Goal: Navigation & Orientation: Understand site structure

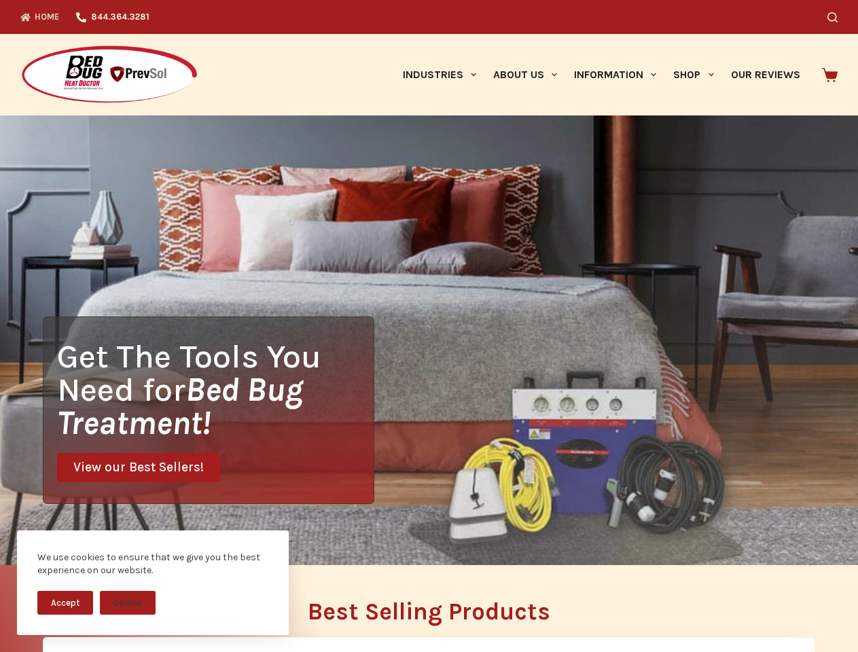
click at [429, 326] on div "Get The Tools You Need for Bed Bug Treatment! View our Best Sellers!" at bounding box center [429, 341] width 858 height 450
click at [65, 603] on button "Accept" at bounding box center [65, 603] width 56 height 24
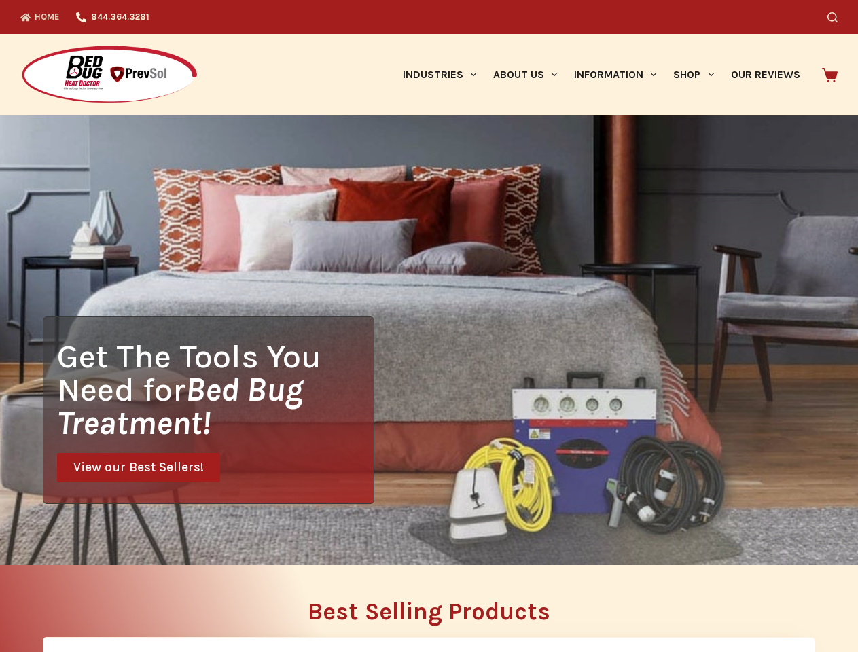
click at [128, 603] on h2 "Best Selling Products" at bounding box center [429, 612] width 773 height 24
click at [838, 17] on icon "Search" at bounding box center [833, 17] width 10 height 10
click at [444, 75] on link "Industries" at bounding box center [439, 75] width 90 height 82
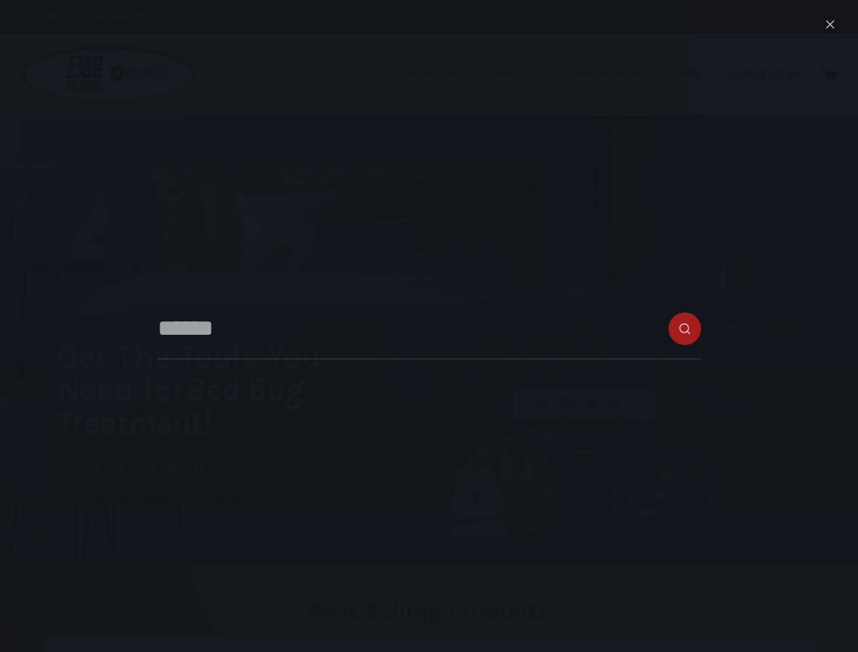
click at [531, 75] on link "About Us" at bounding box center [525, 75] width 81 height 82
click at [621, 75] on link "Information" at bounding box center [615, 75] width 99 height 82
click at [699, 75] on link "Shop" at bounding box center [693, 75] width 57 height 82
